Goal: Task Accomplishment & Management: Manage account settings

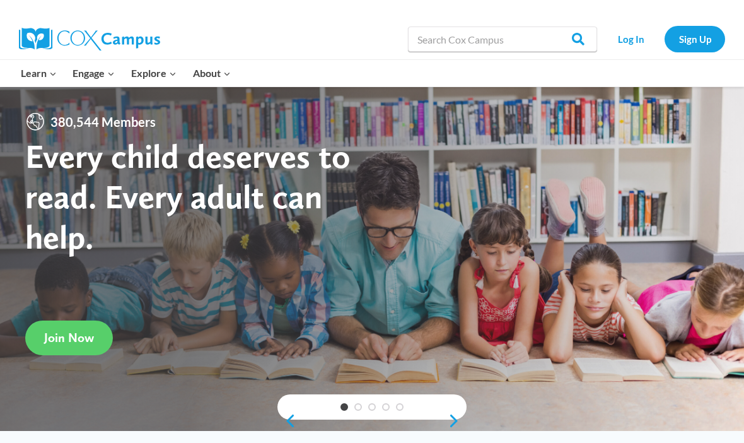
click at [636, 37] on link "Log In" at bounding box center [631, 39] width 55 height 26
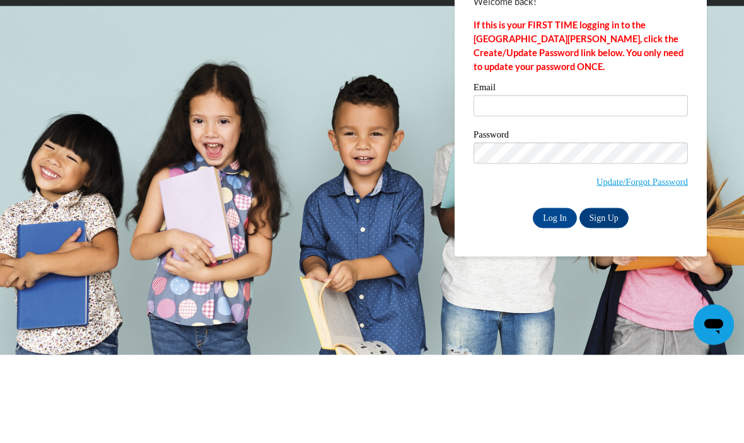
click at [616, 183] on input "Email" at bounding box center [581, 193] width 214 height 21
type input "[PERSON_NAME][EMAIL_ADDRESS][DOMAIN_NAME]"
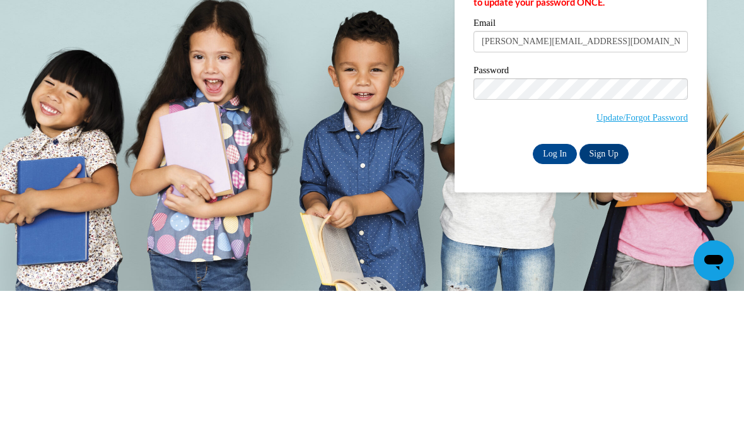
click at [560, 296] on input "Log In" at bounding box center [555, 306] width 44 height 20
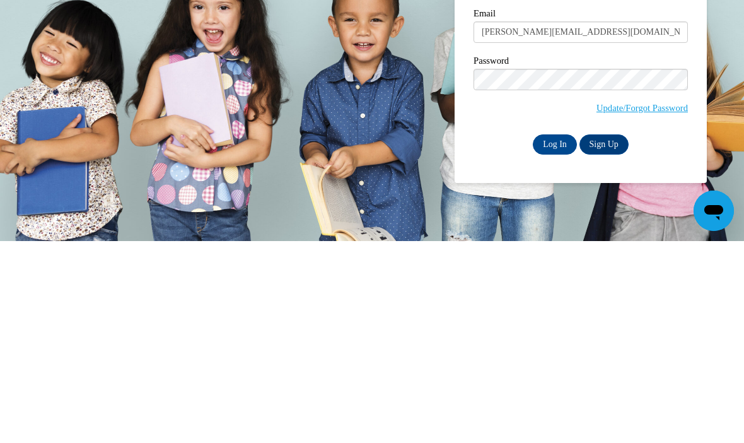
click at [563, 336] on input "Log In" at bounding box center [555, 346] width 44 height 20
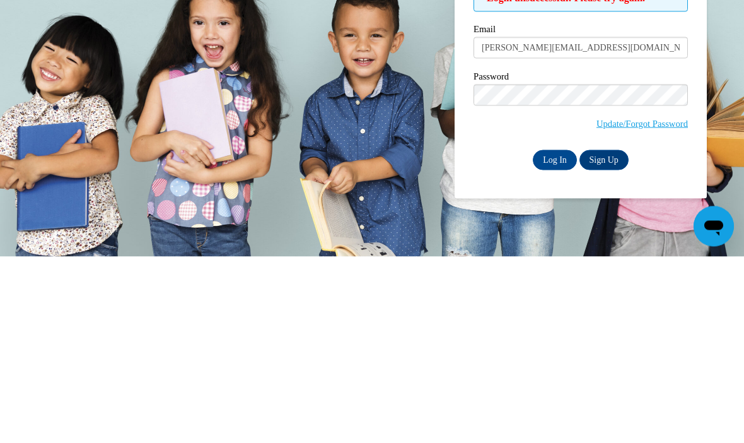
click at [550, 336] on input "Log In" at bounding box center [555, 346] width 44 height 20
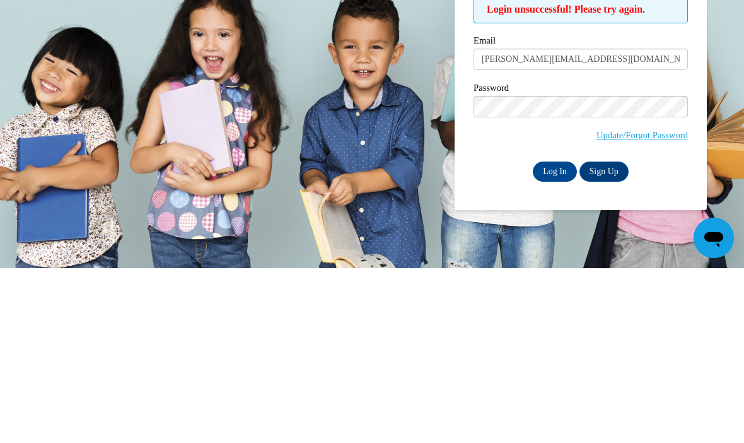
click at [564, 336] on input "Log In" at bounding box center [555, 346] width 44 height 20
click at [555, 336] on input "Log In" at bounding box center [555, 346] width 44 height 20
click at [556, 336] on input "Log In" at bounding box center [555, 346] width 44 height 20
click at [560, 336] on input "Log In" at bounding box center [555, 346] width 44 height 20
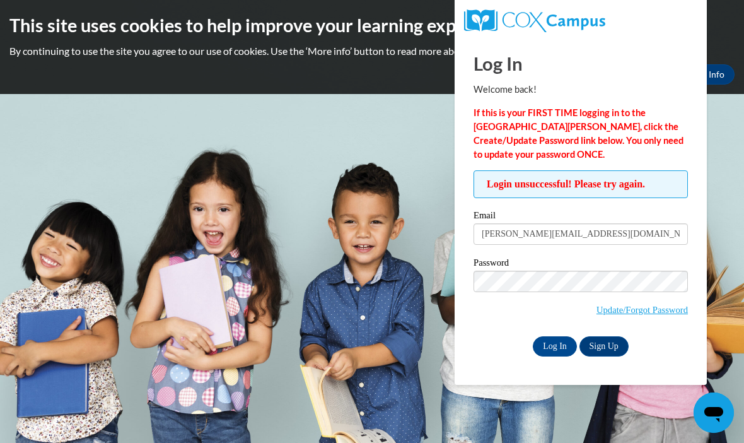
click at [656, 312] on link "Update/Forgot Password" at bounding box center [642, 310] width 91 height 10
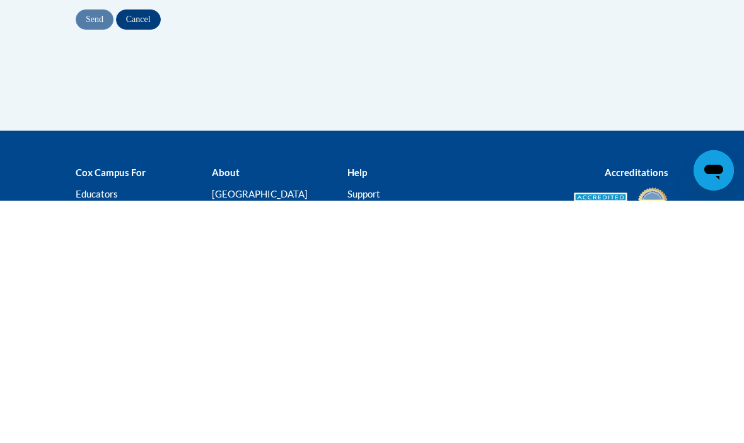
type input "[EMAIL_ADDRESS][DOMAIN_NAME]"
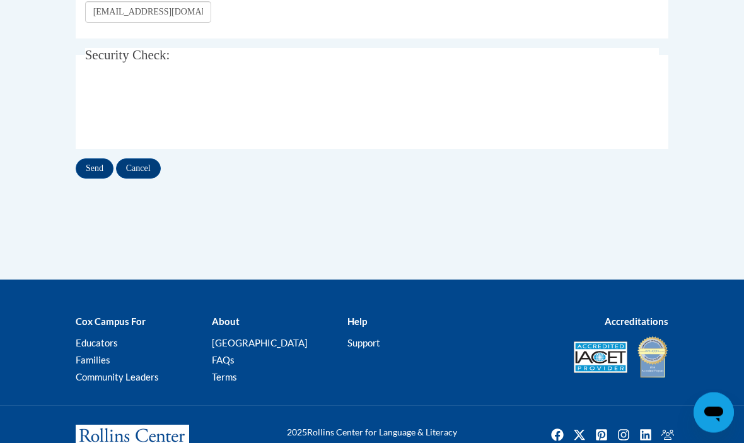
scroll to position [334, 0]
click at [95, 161] on input "Send" at bounding box center [95, 168] width 38 height 20
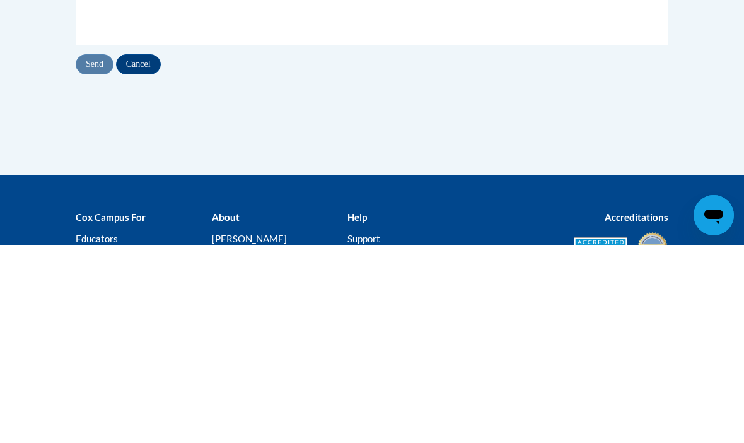
scroll to position [275, 0]
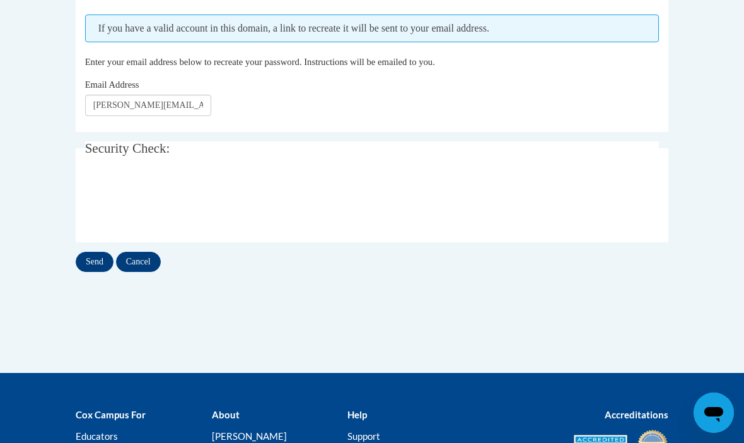
click at [95, 254] on input "Send" at bounding box center [95, 262] width 38 height 20
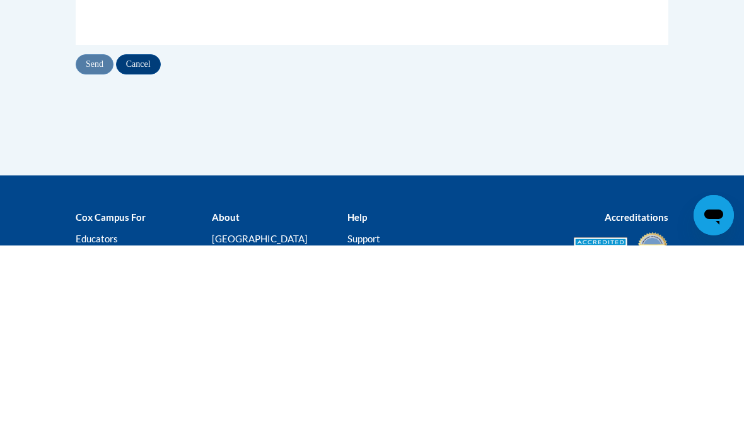
scroll to position [275, 0]
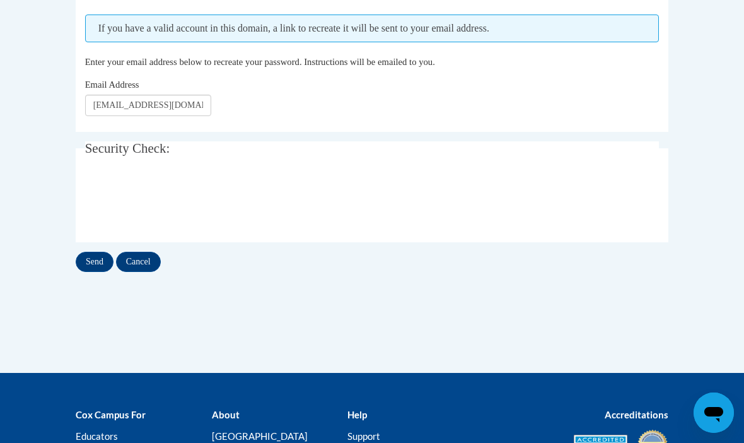
click at [93, 254] on input "Send" at bounding box center [95, 262] width 38 height 20
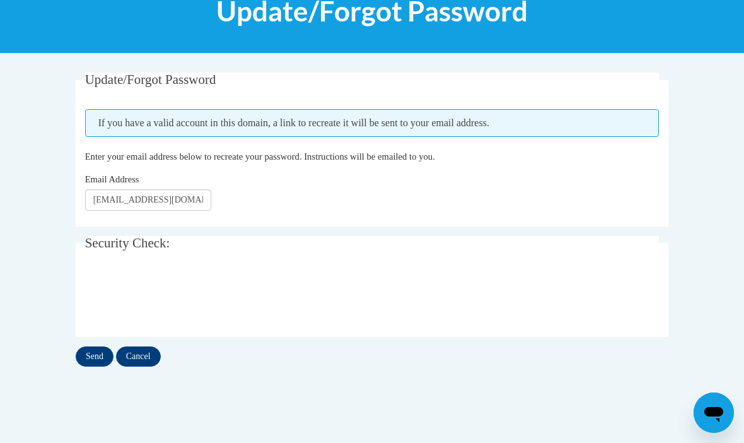
scroll to position [210, 0]
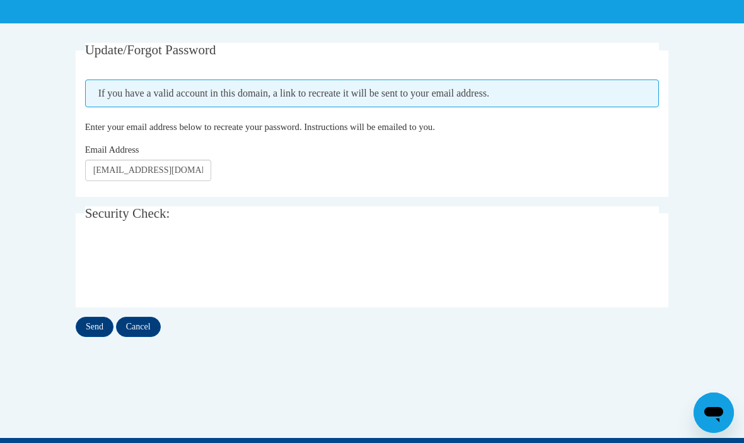
click at [136, 324] on input "Cancel" at bounding box center [138, 327] width 45 height 20
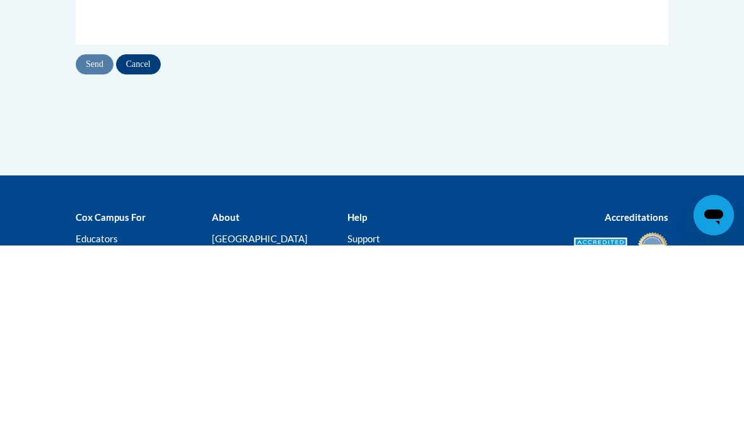
scroll to position [275, 0]
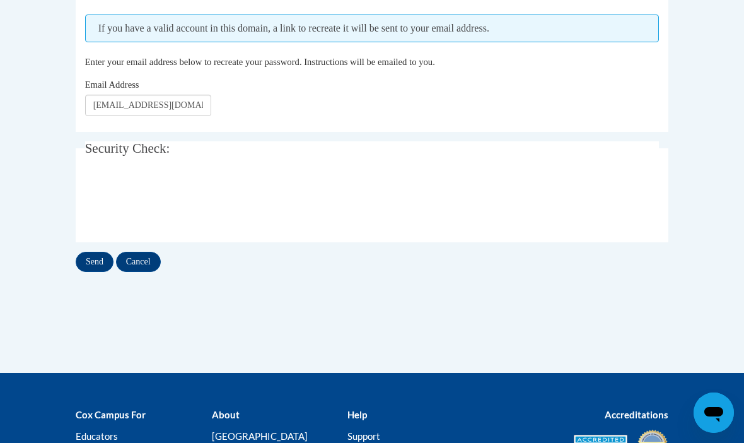
click at [90, 257] on input "Send" at bounding box center [95, 262] width 38 height 20
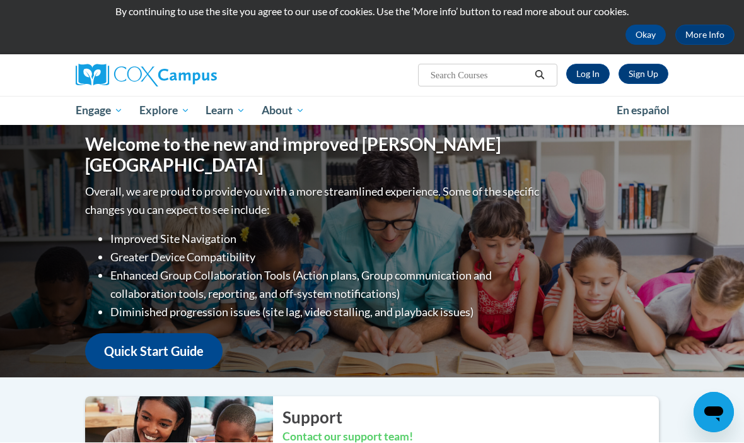
scroll to position [40, 0]
click at [592, 77] on link "Log In" at bounding box center [588, 74] width 44 height 20
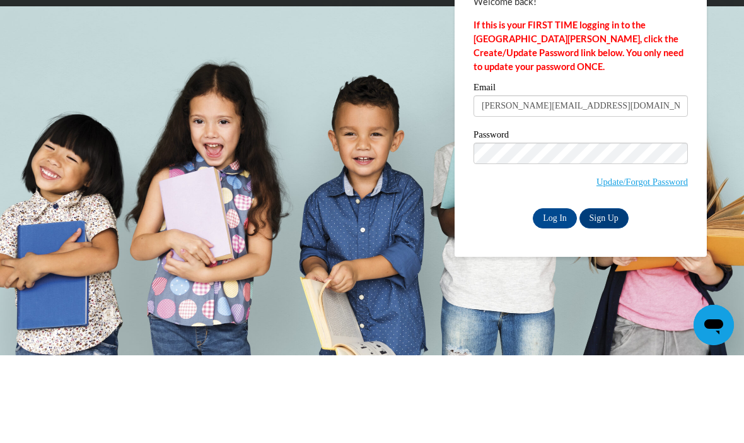
type input "[PERSON_NAME][EMAIL_ADDRESS][DOMAIN_NAME]"
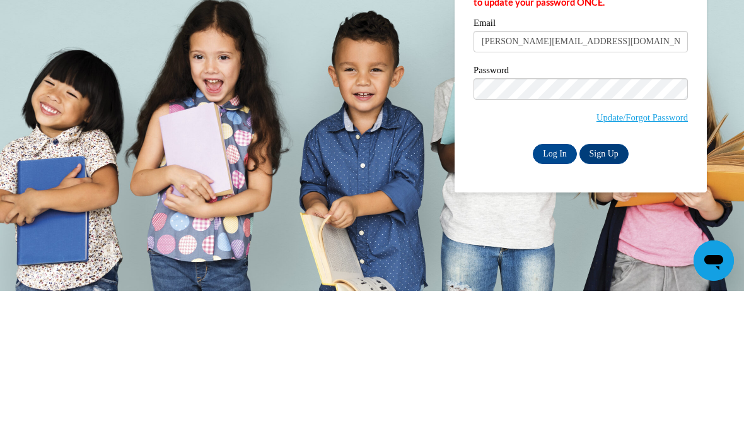
click at [561, 296] on input "Log In" at bounding box center [555, 306] width 44 height 20
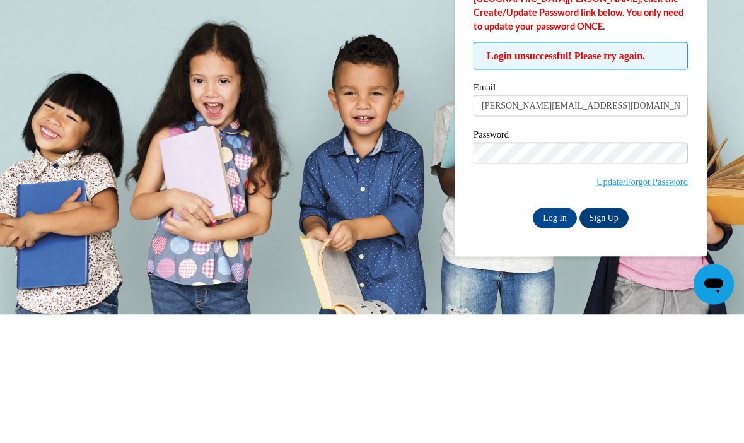
click at [653, 305] on link "Update/Forgot Password" at bounding box center [642, 310] width 91 height 10
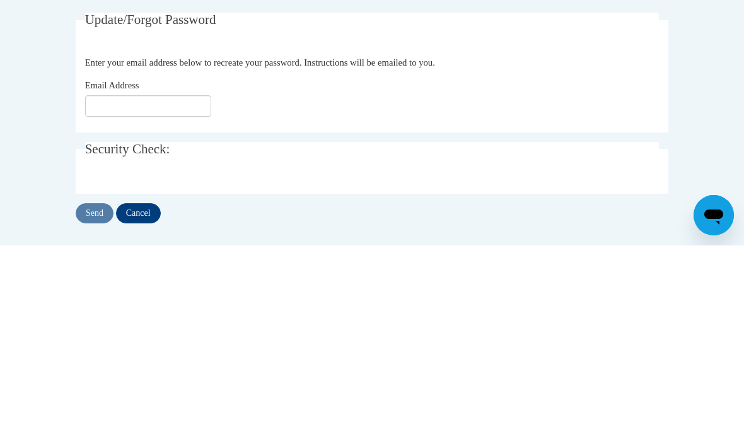
scroll to position [241, 0]
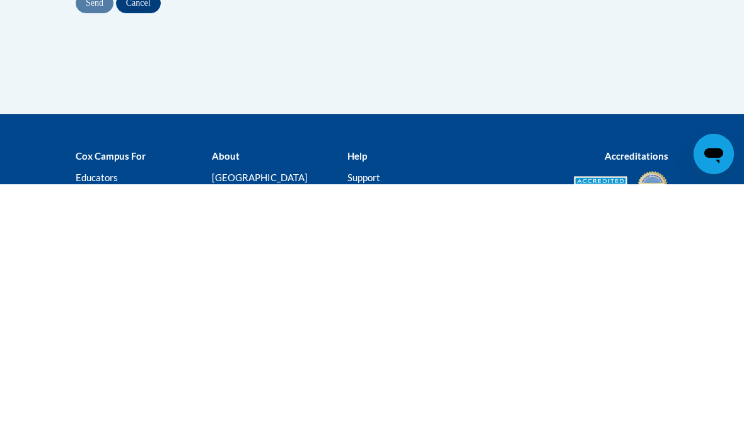
type input "[EMAIL_ADDRESS][DOMAIN_NAME]"
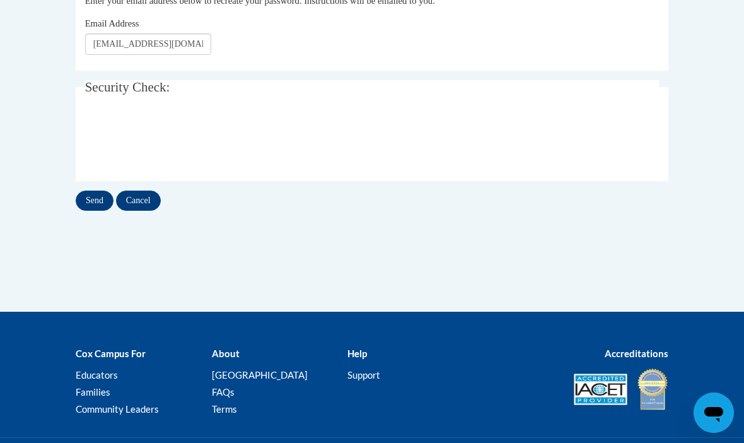
click at [93, 194] on input "Send" at bounding box center [95, 200] width 38 height 20
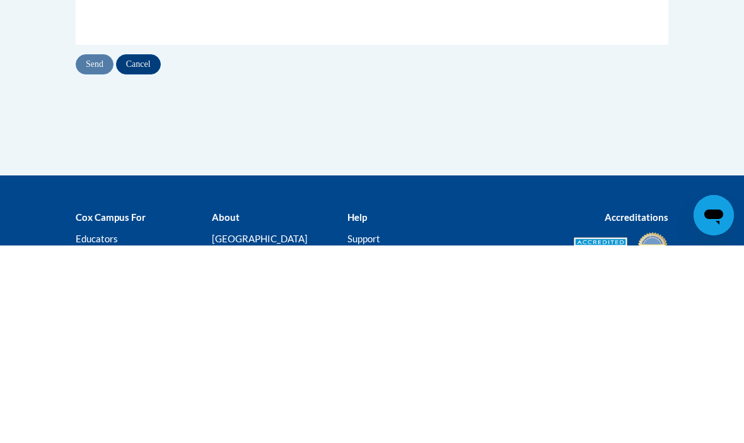
scroll to position [275, 0]
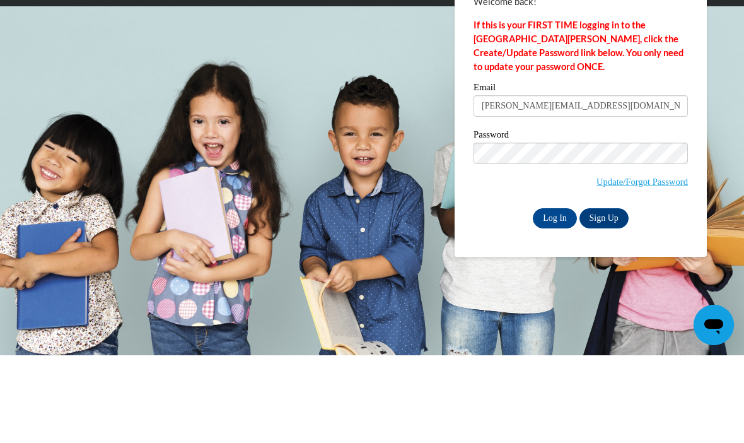
type input "[PERSON_NAME][EMAIL_ADDRESS][DOMAIN_NAME]"
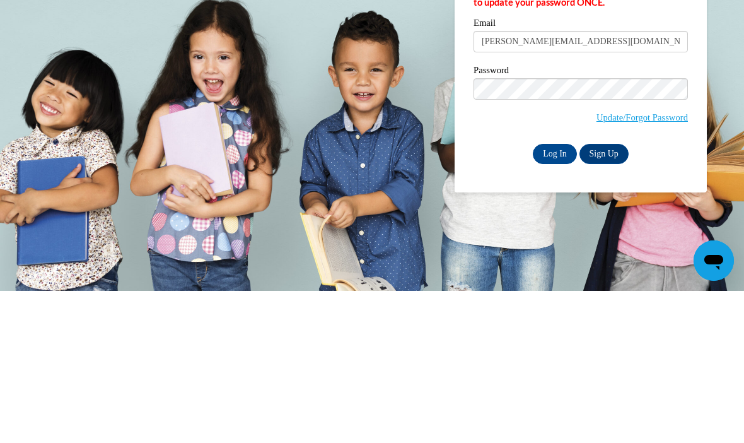
click at [548, 296] on input "Log In" at bounding box center [555, 306] width 44 height 20
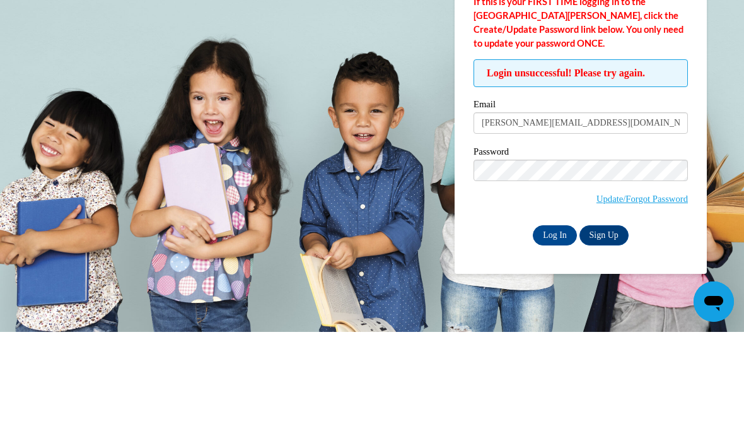
click at [602, 305] on link "Update/Forgot Password" at bounding box center [642, 310] width 91 height 10
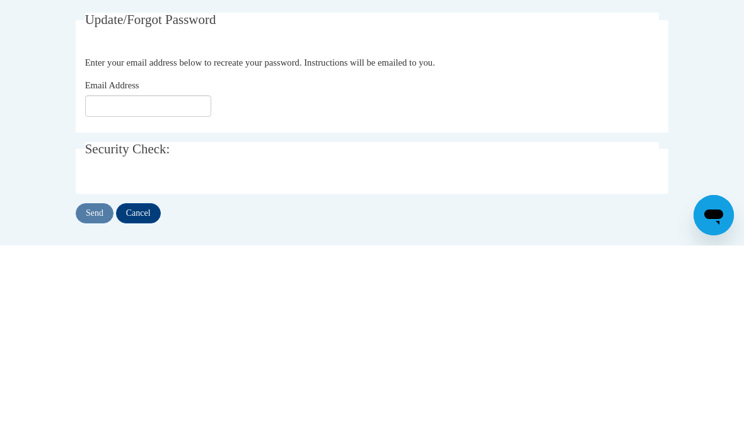
scroll to position [241, 0]
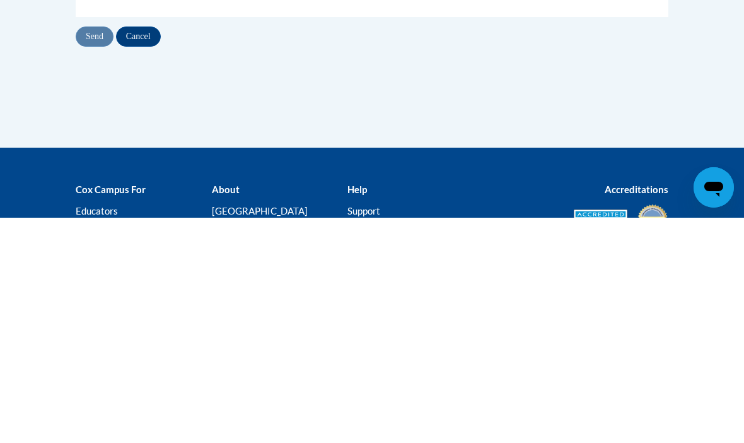
type input "alicia.frank12@yahoo.com"
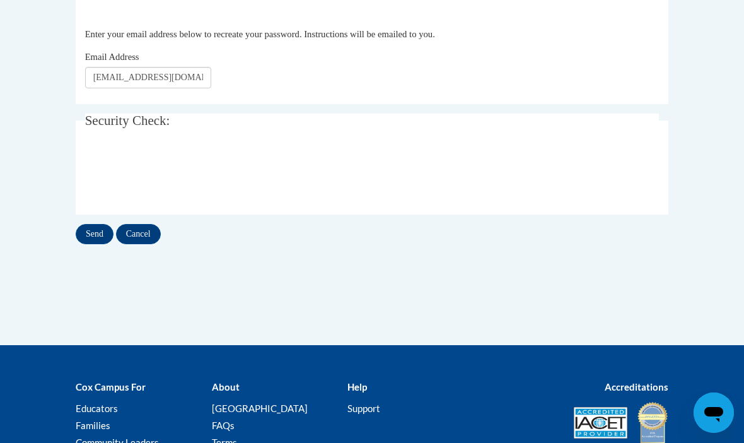
click at [103, 232] on input "Send" at bounding box center [95, 234] width 38 height 20
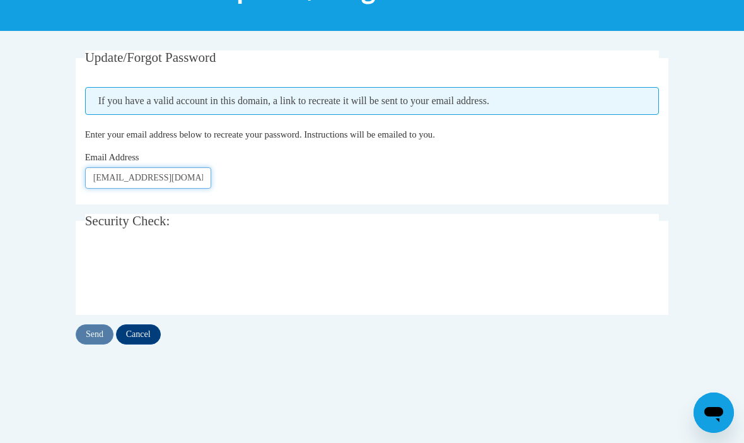
scroll to position [202, 0]
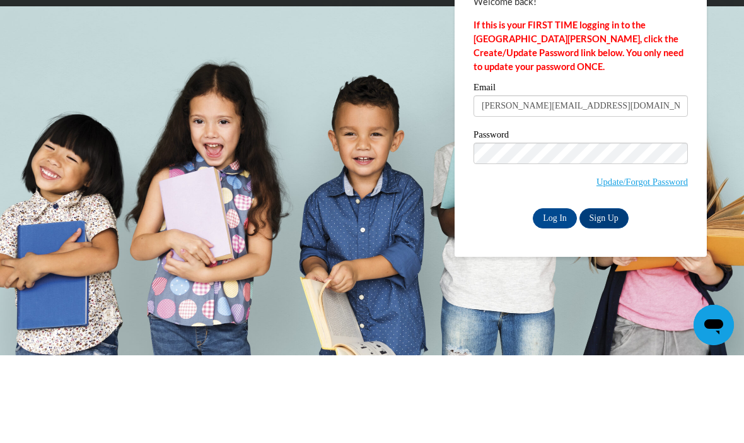
type input "[PERSON_NAME][EMAIL_ADDRESS][DOMAIN_NAME]"
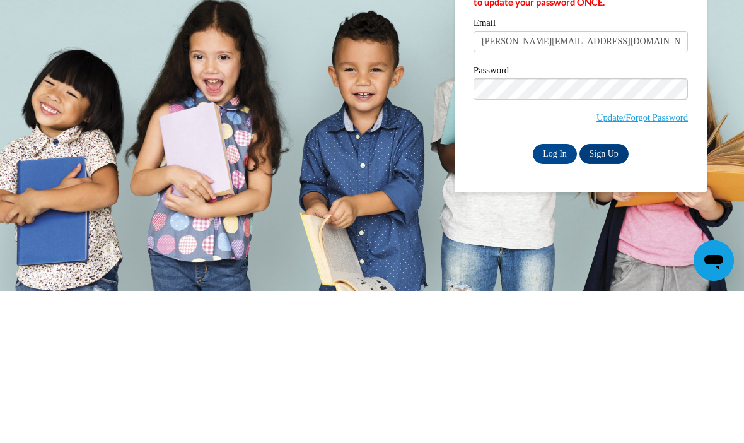
click at [560, 296] on input "Log In" at bounding box center [555, 306] width 44 height 20
